Goal: Task Accomplishment & Management: Use online tool/utility

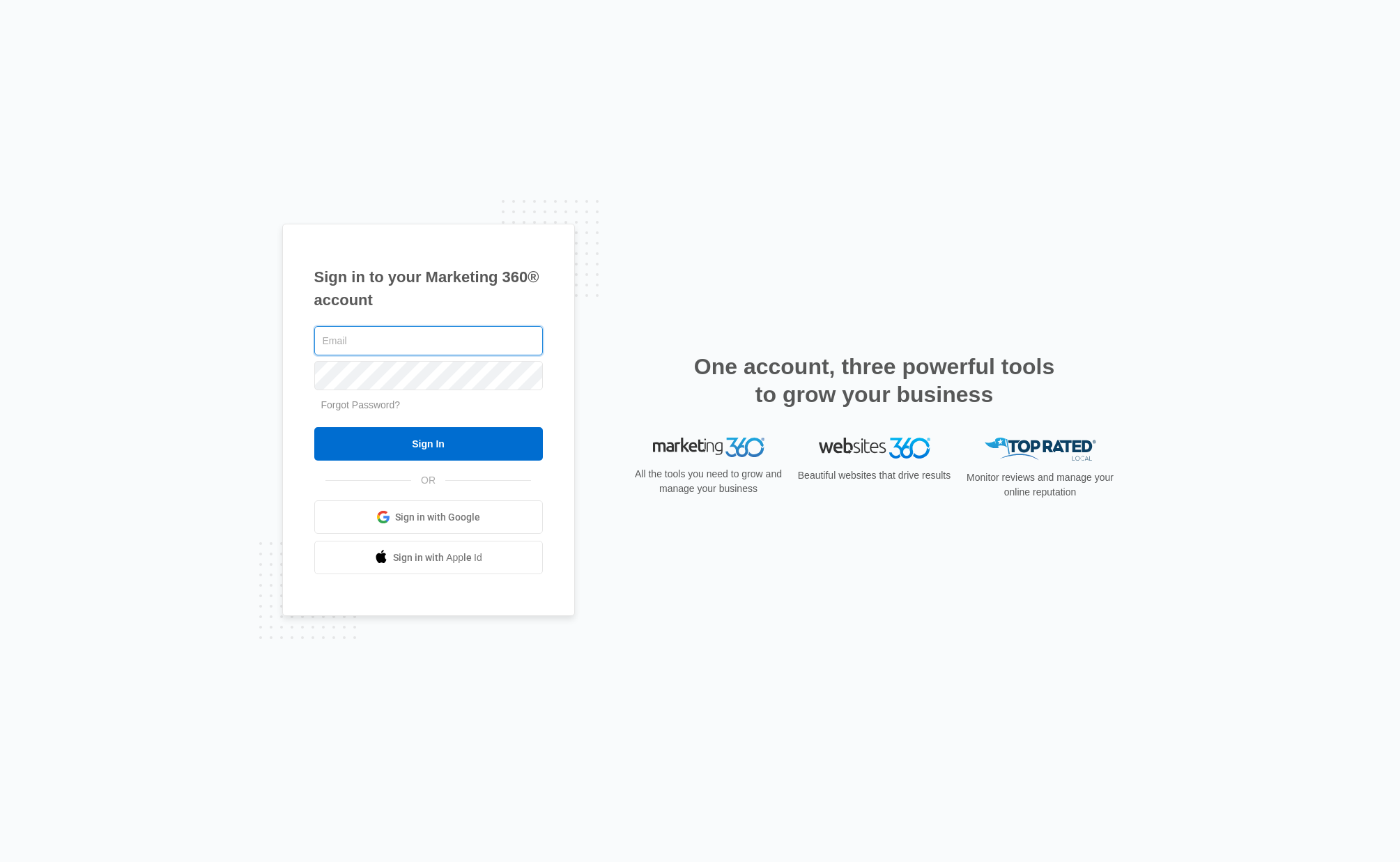
type input "[EMAIL_ADDRESS][DOMAIN_NAME]"
click at [481, 446] on input "Sign In" at bounding box center [428, 443] width 229 height 33
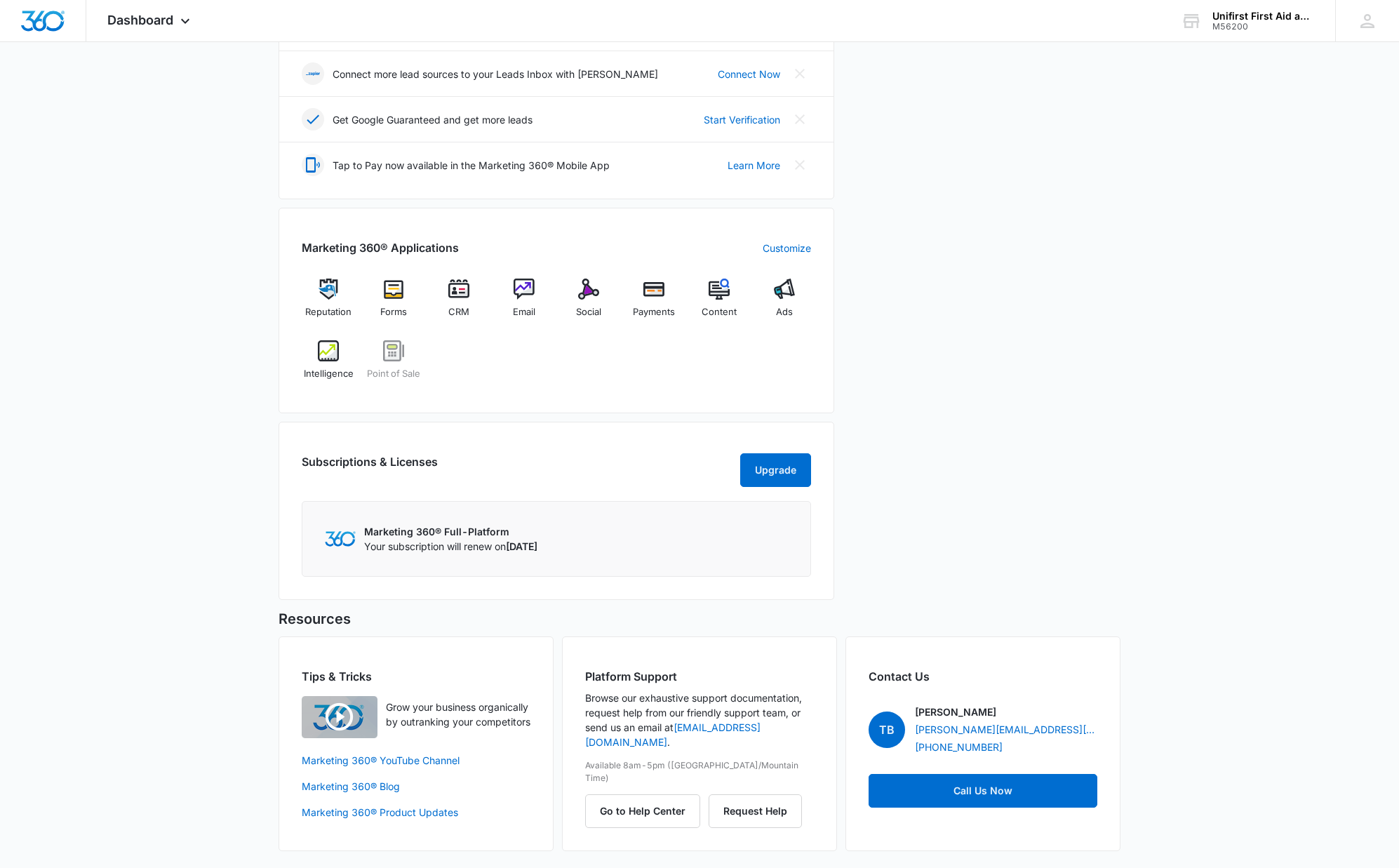
scroll to position [107, 0]
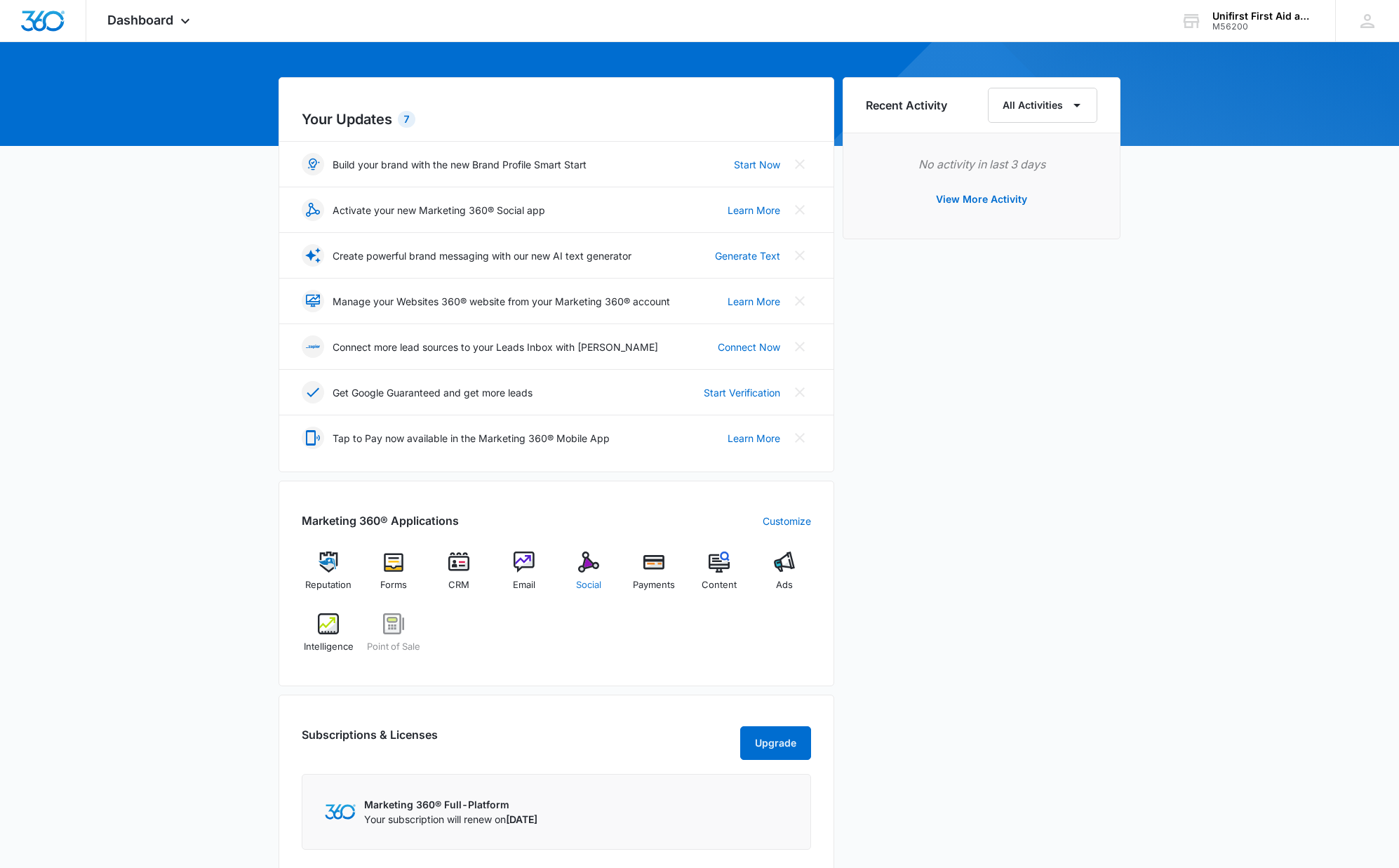
click at [589, 565] on img at bounding box center [588, 562] width 21 height 21
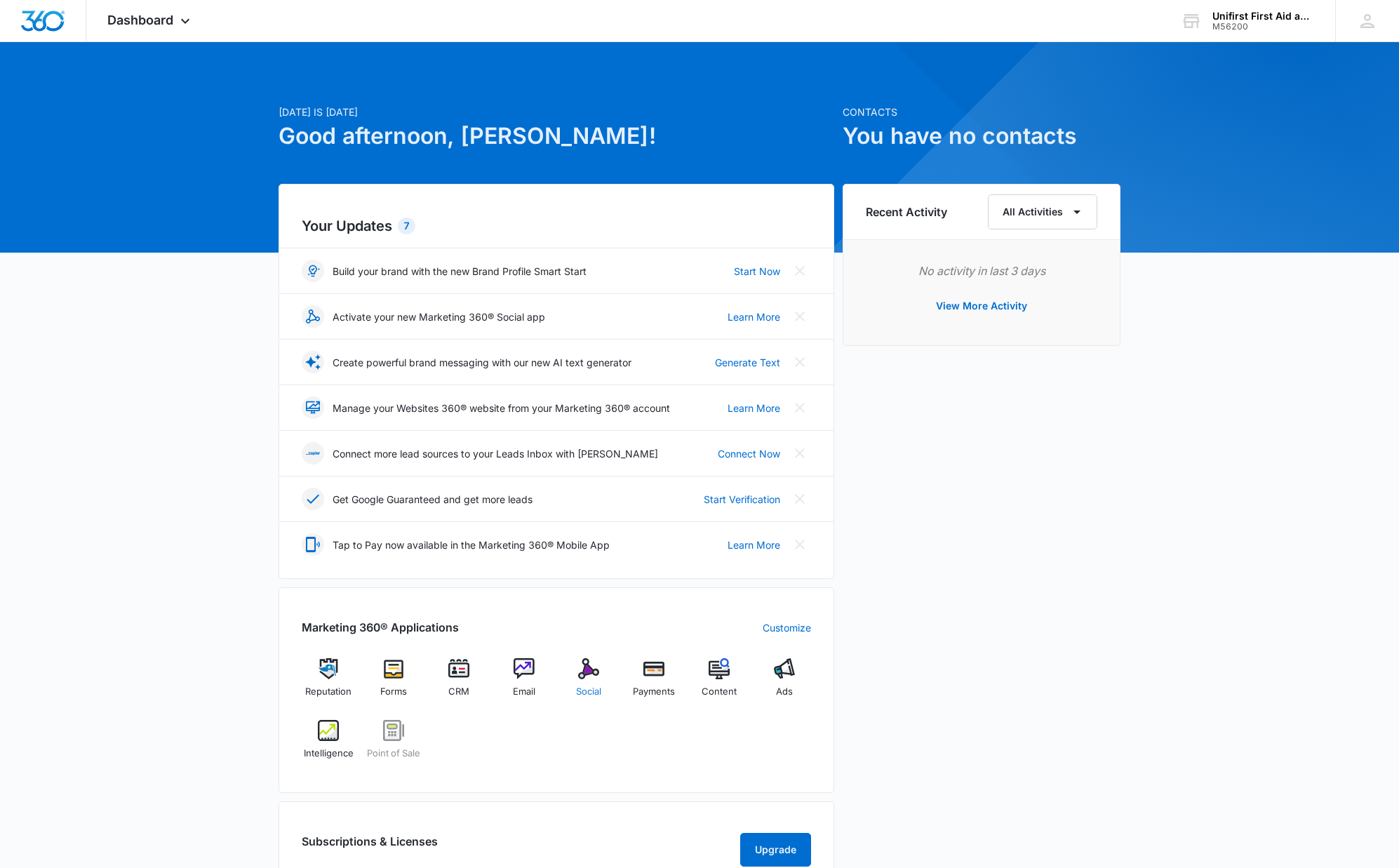
click at [597, 671] on img at bounding box center [588, 669] width 21 height 21
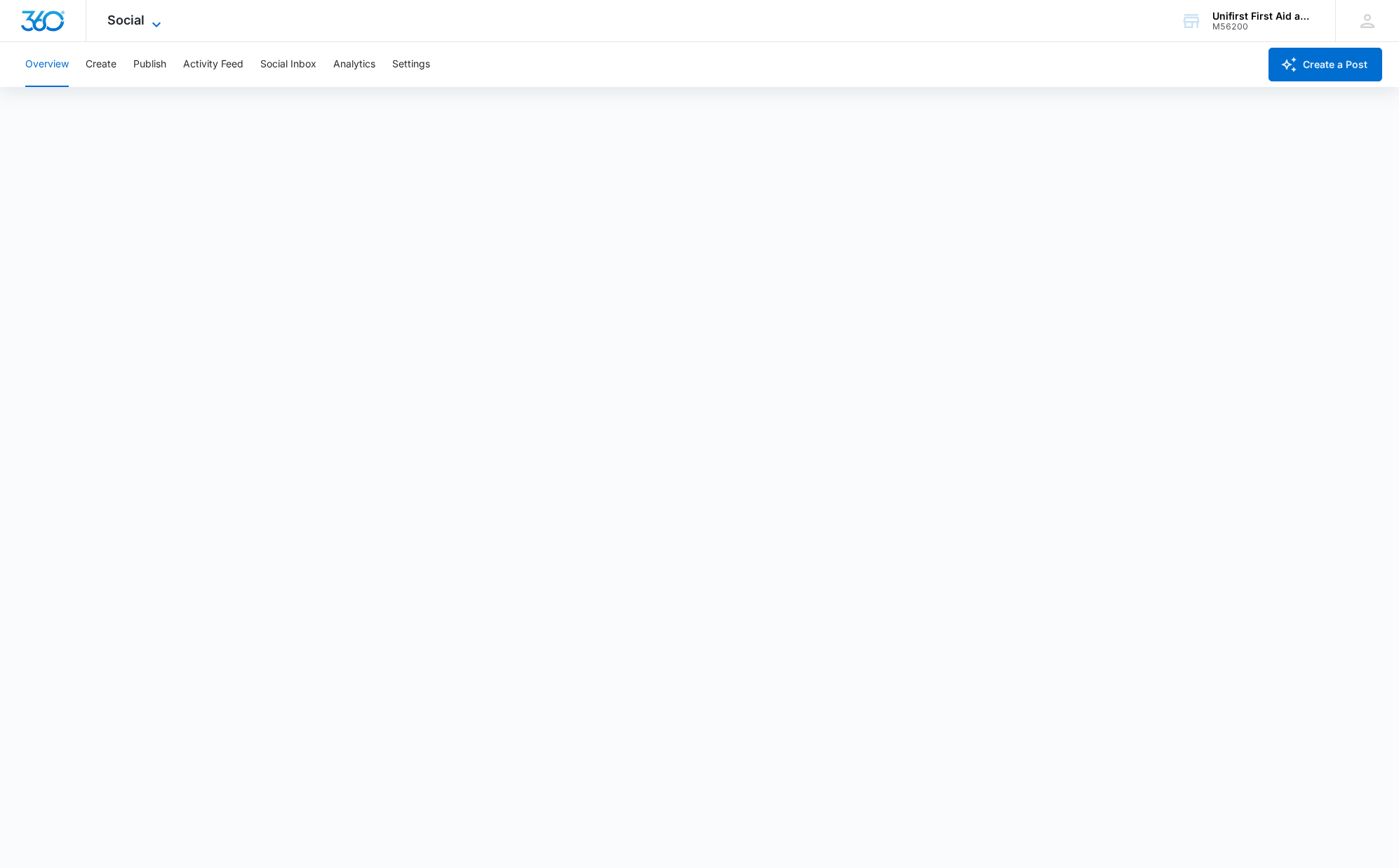
click at [130, 19] on span "Social" at bounding box center [126, 19] width 37 height 15
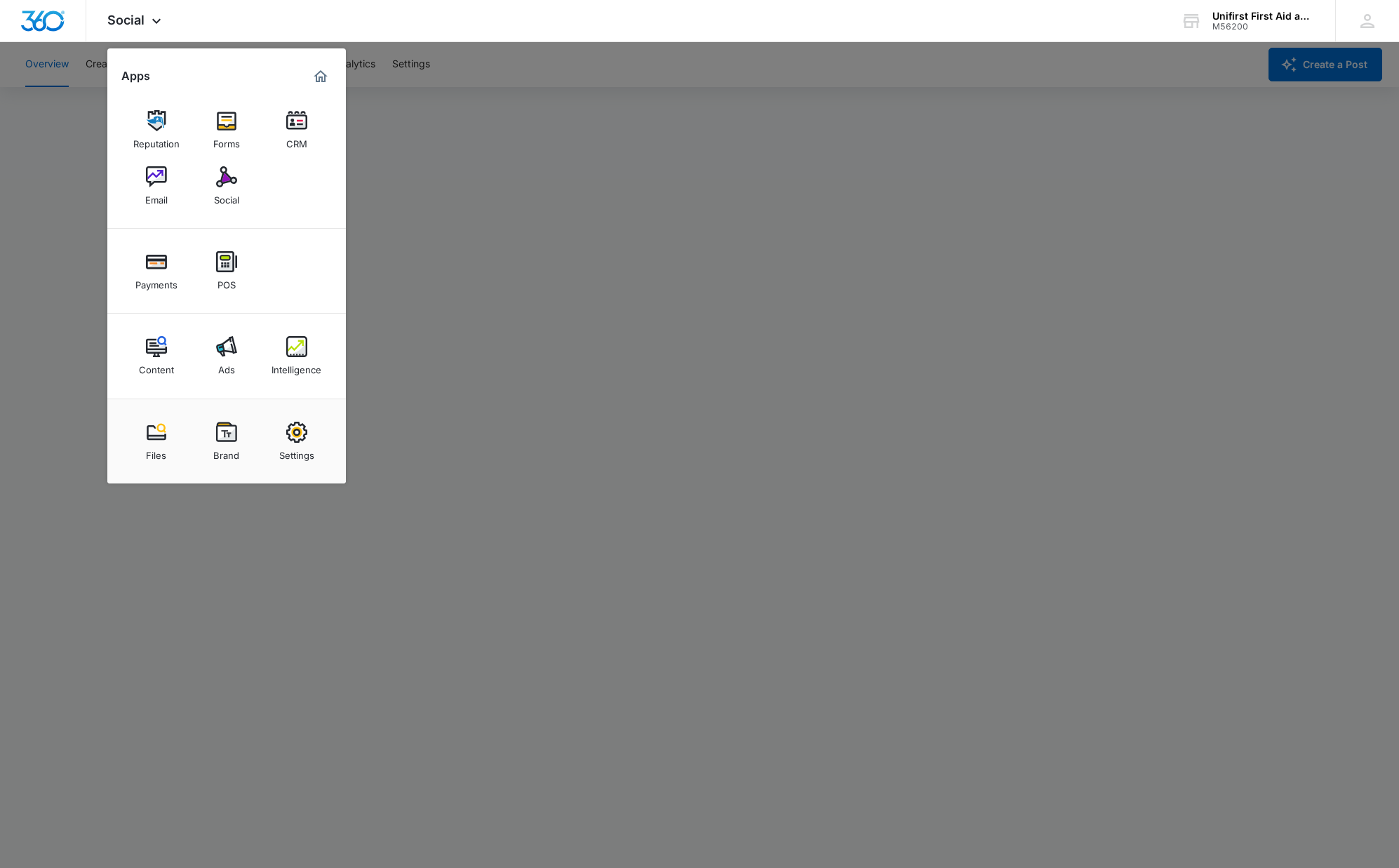
click at [1169, 419] on div at bounding box center [700, 434] width 1399 height 868
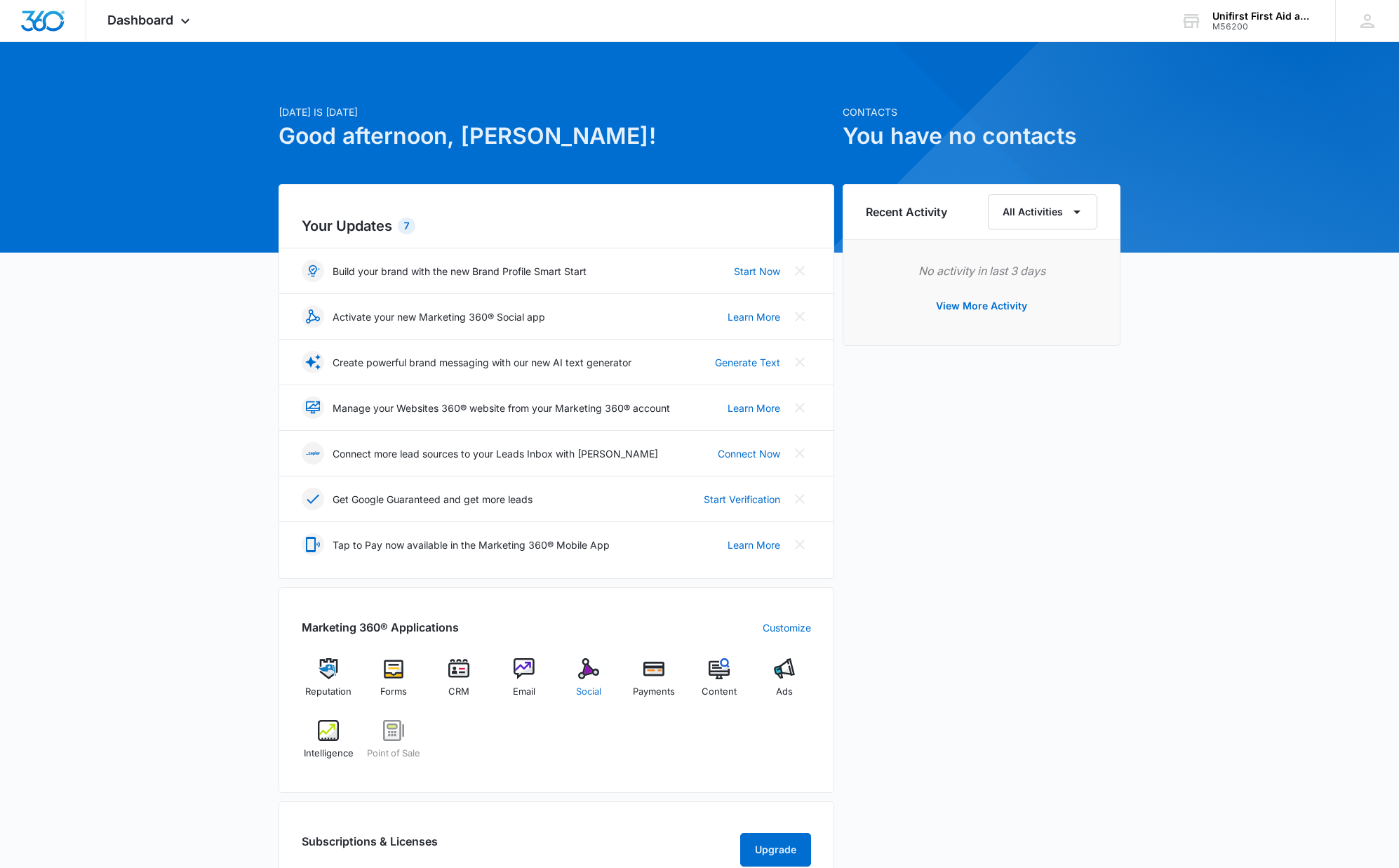
click at [591, 672] on img at bounding box center [588, 669] width 21 height 21
